Goal: Transaction & Acquisition: Book appointment/travel/reservation

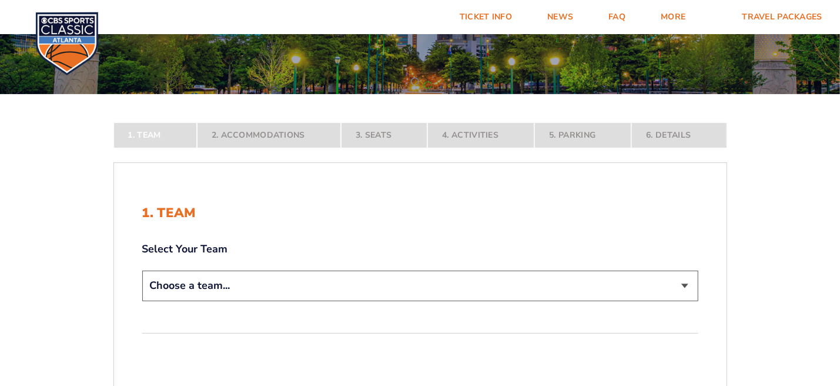
scroll to position [235, 0]
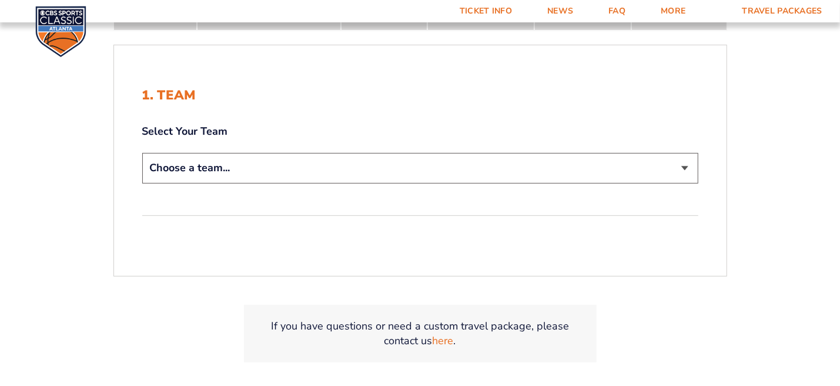
click at [699, 183] on select "Choose a team... [US_STATE] Wildcats [US_STATE] State Buckeyes [US_STATE] Tar H…" at bounding box center [420, 168] width 556 height 30
select select "12956"
click at [142, 183] on select "Choose a team... [US_STATE] Wildcats [US_STATE] State Buckeyes [US_STATE] Tar H…" at bounding box center [420, 168] width 556 height 30
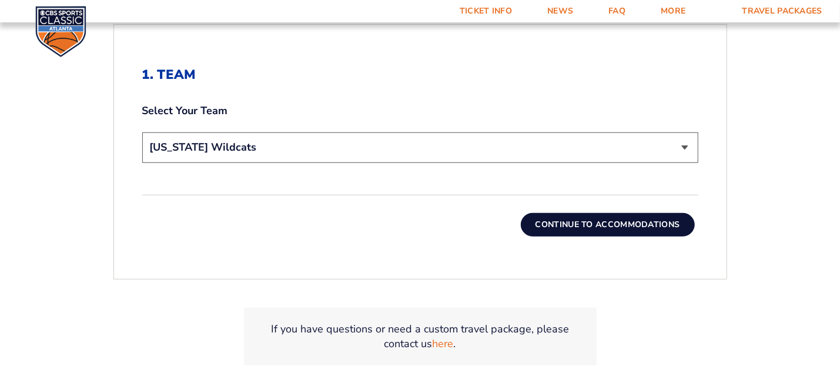
click at [650, 236] on div "Continue To Accommodations" at bounding box center [420, 216] width 556 height 42
click at [650, 236] on button "Continue To Accommodations" at bounding box center [608, 225] width 174 height 24
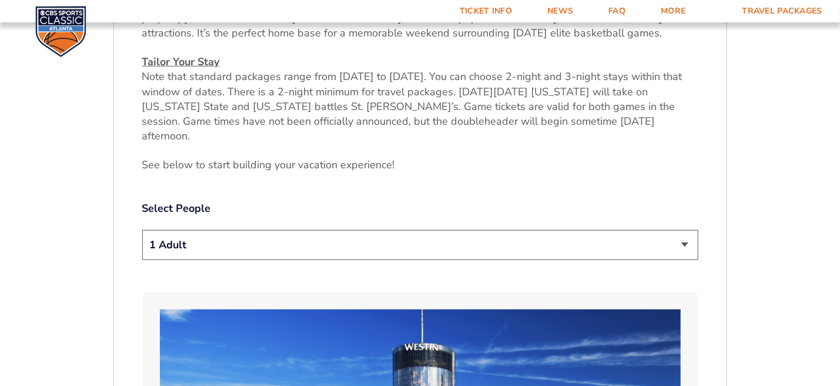
scroll to position [622, 0]
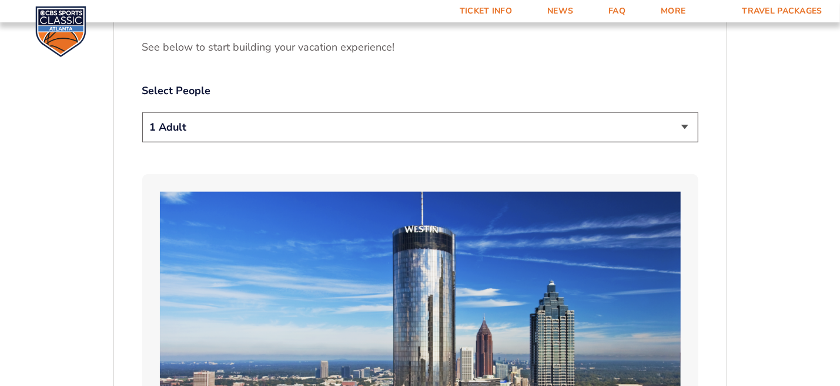
click at [699, 142] on select "1 Adult 2 Adults 3 Adults 4 Adults 2 Adults + 1 Child 2 Adults + 2 Children 2 A…" at bounding box center [420, 127] width 556 height 30
select select "4 Adults"
click at [142, 142] on select "1 Adult 2 Adults 3 Adults 4 Adults 2 Adults + 1 Child 2 Adults + 2 Children 2 A…" at bounding box center [420, 127] width 556 height 30
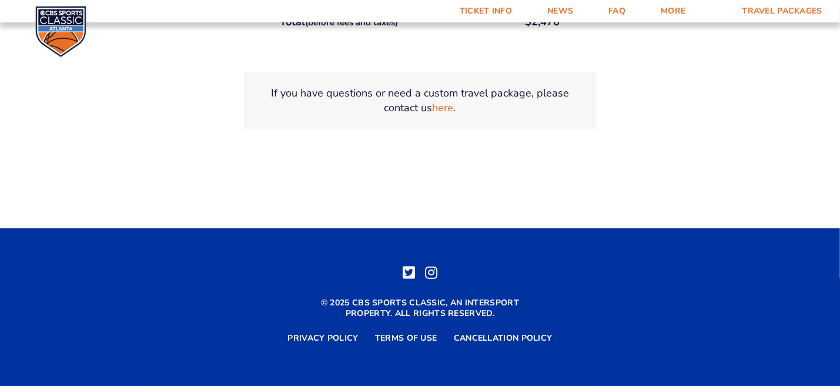
scroll to position [2327, 0]
select select "Traditional with 2 Queen Beds Upgrade"
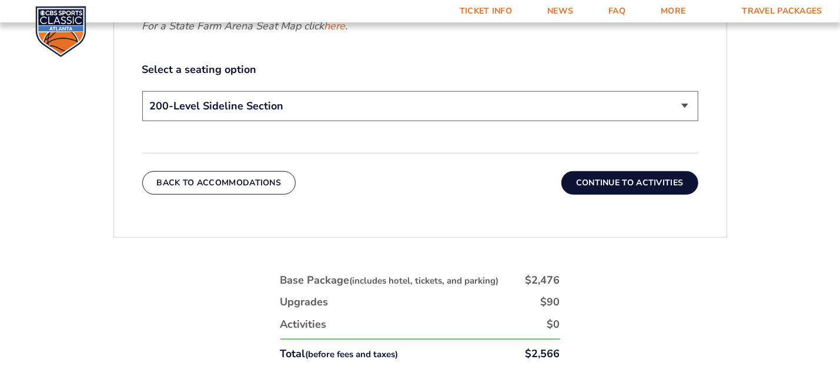
scroll to position [680, 0]
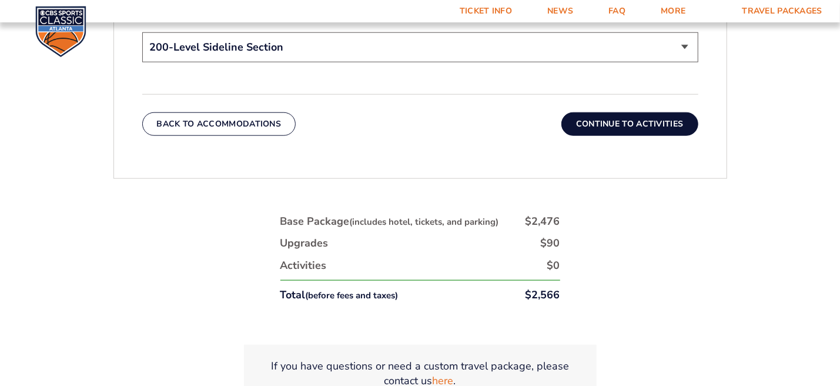
click at [699, 62] on select "200-Level Sideline Section 100-Level Corner Seat Upgrade (+$120 per person) 100…" at bounding box center [420, 47] width 556 height 30
select select "100-Level Midcourt Seat Upgrade"
click at [142, 62] on select "200-Level Sideline Section 100-Level Corner Seat Upgrade (+$120 per person) 100…" at bounding box center [420, 47] width 556 height 30
click at [699, 136] on button "Continue To Activities" at bounding box center [630, 124] width 137 height 24
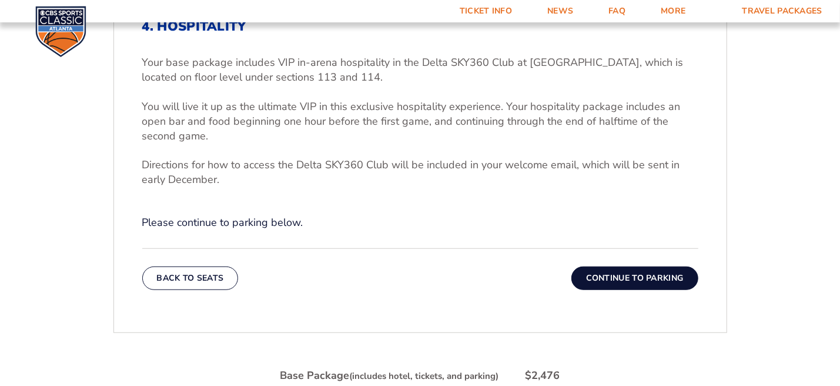
scroll to position [504, 0]
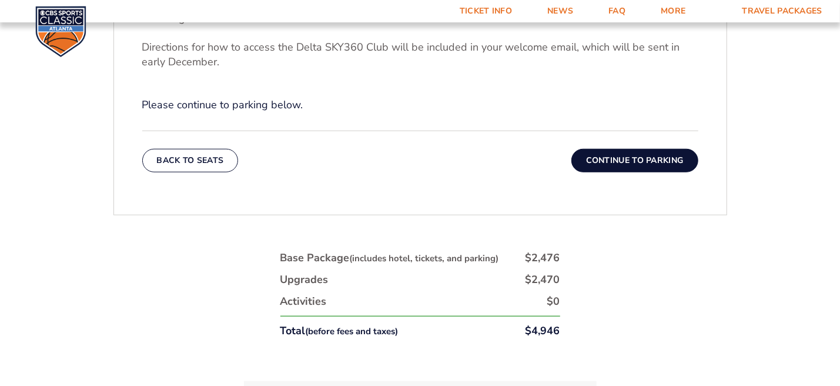
click at [672, 172] on button "Continue To Parking" at bounding box center [635, 161] width 127 height 24
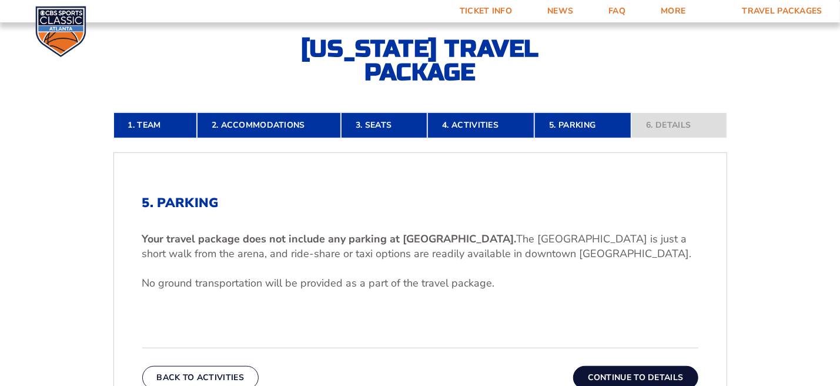
scroll to position [386, 0]
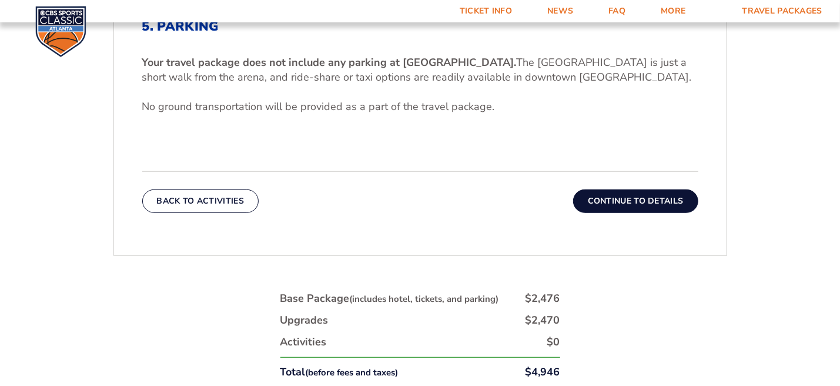
click at [663, 213] on button "Continue To Details" at bounding box center [635, 201] width 125 height 24
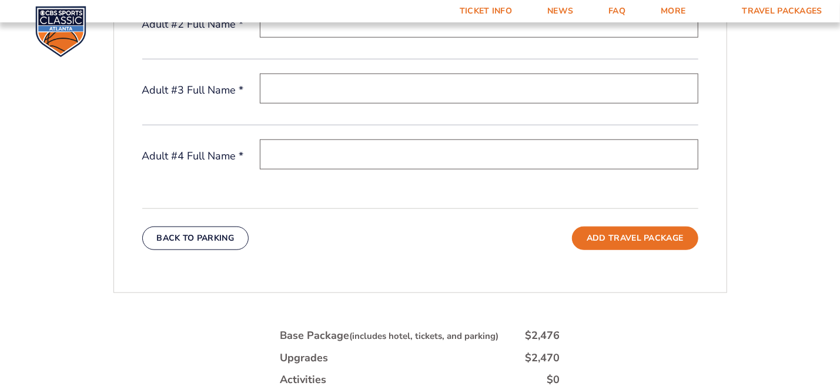
scroll to position [504, 0]
